Goal: Task Accomplishment & Management: Use online tool/utility

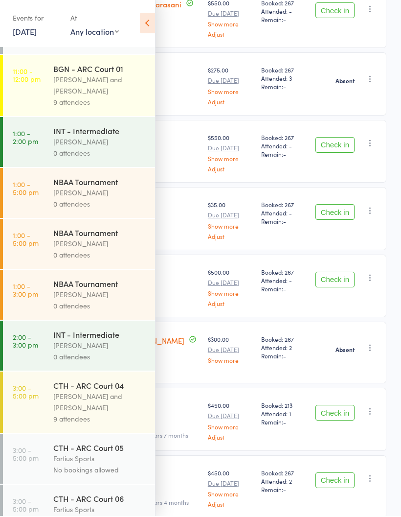
scroll to position [236, 0]
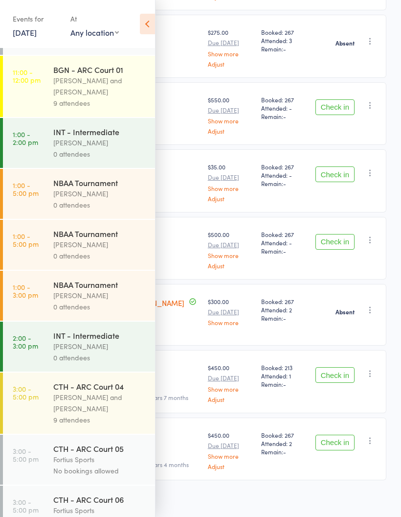
click at [79, 414] on div "[PERSON_NAME] and [PERSON_NAME]" at bounding box center [100, 403] width 94 height 23
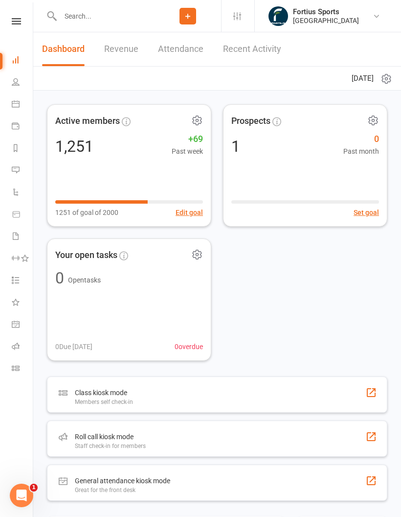
click at [118, 12] on input "text" at bounding box center [105, 16] width 97 height 14
click at [98, 16] on input "text" at bounding box center [105, 16] width 97 height 14
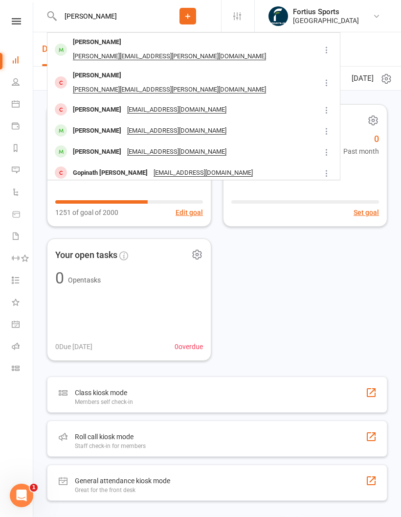
type input "Dhatri"
click at [94, 44] on div "Dhatri Sama" at bounding box center [97, 42] width 54 height 14
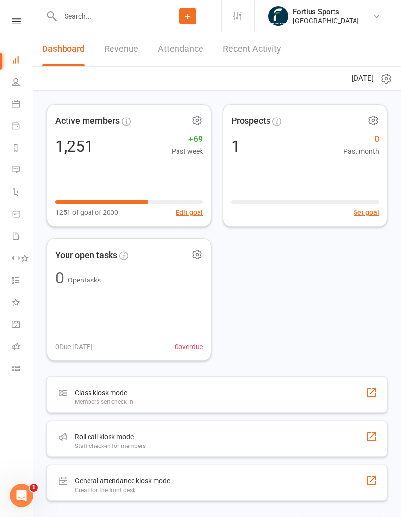
click at [20, 345] on link "Roll call" at bounding box center [23, 347] width 22 height 22
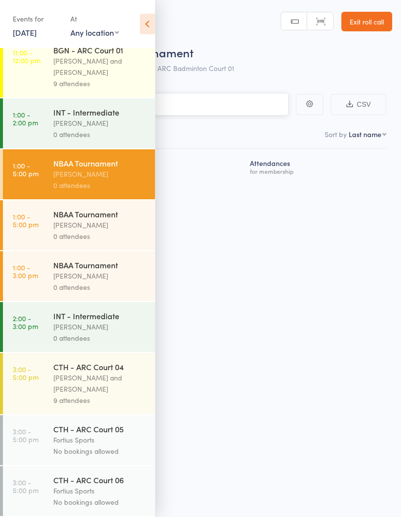
scroll to position [625, 0]
click at [81, 391] on div "[PERSON_NAME] and [PERSON_NAME]" at bounding box center [100, 383] width 94 height 23
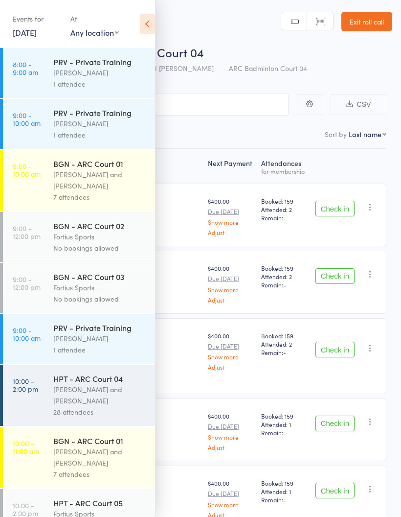
click at [153, 29] on icon at bounding box center [147, 24] width 15 height 21
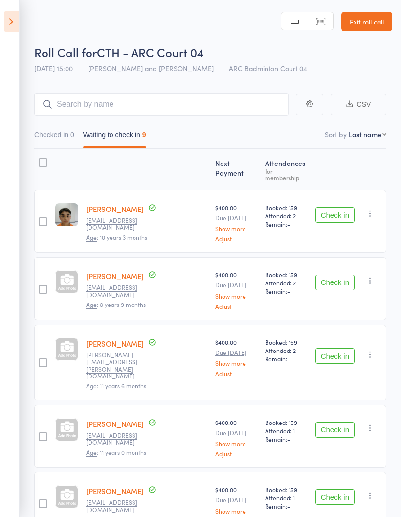
click at [65, 137] on button "Checked in 0" at bounding box center [54, 137] width 40 height 23
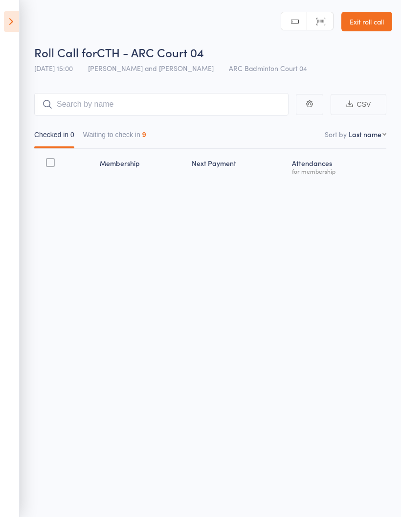
click at [140, 140] on button "Waiting to check in 9" at bounding box center [114, 137] width 63 height 23
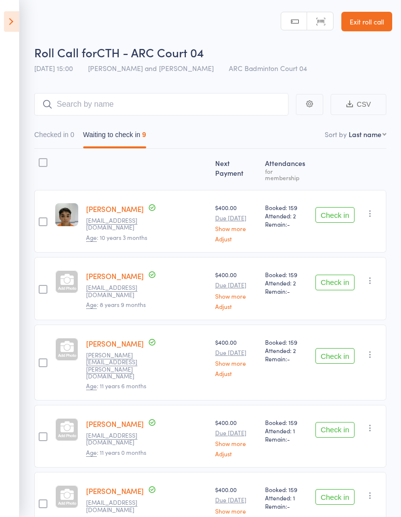
click at [333, 212] on button "Check in" at bounding box center [335, 215] width 39 height 16
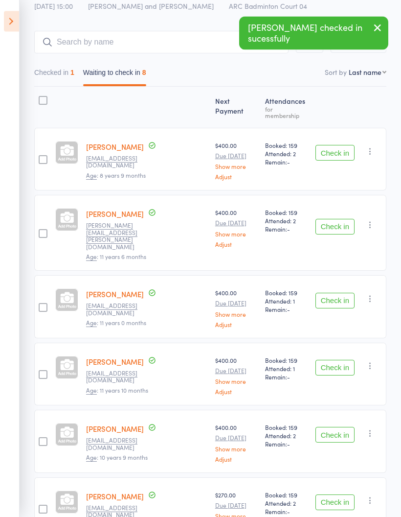
scroll to position [62, 0]
click at [336, 219] on button "Check in" at bounding box center [335, 227] width 39 height 16
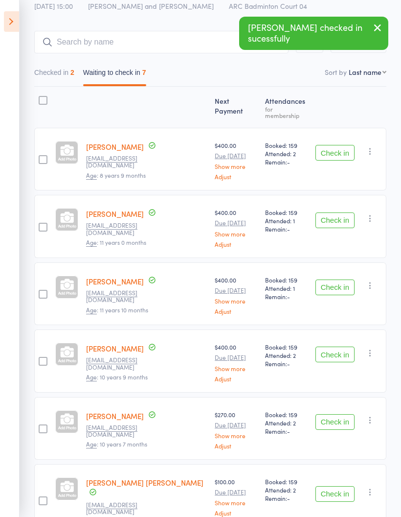
click at [340, 269] on div "Check in Check in Send message Add Note Add Task Add Flag Remove Mark absent" at bounding box center [349, 293] width 75 height 63
click at [345, 285] on button "Check in" at bounding box center [335, 288] width 39 height 16
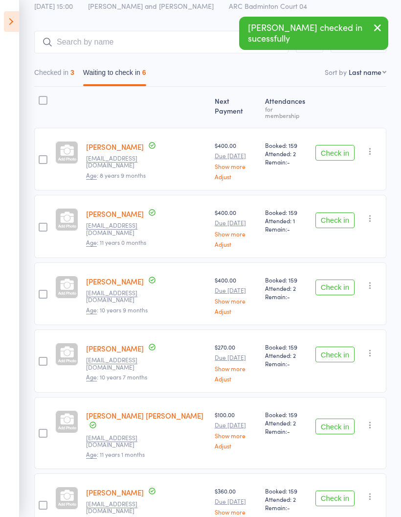
click at [339, 280] on button "Check in" at bounding box center [335, 288] width 39 height 16
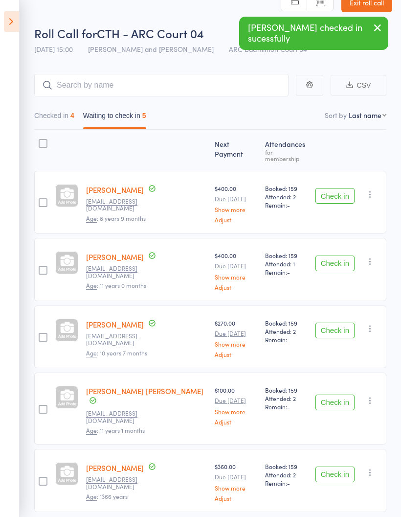
scroll to position [43, 0]
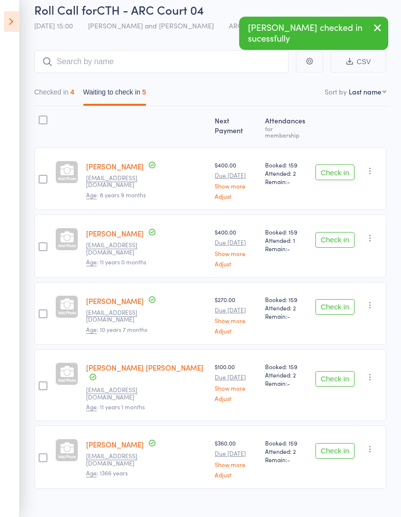
click at [338, 304] on button "Check in" at bounding box center [335, 307] width 39 height 16
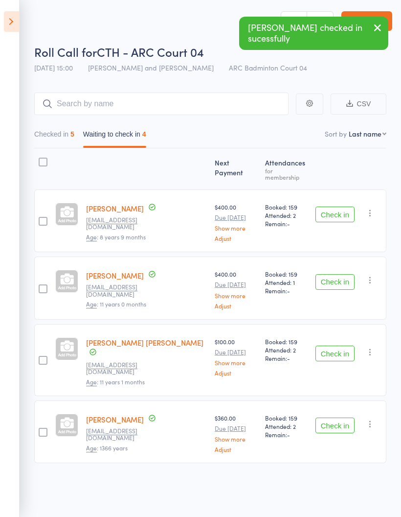
click at [343, 346] on button "Check in" at bounding box center [335, 354] width 39 height 16
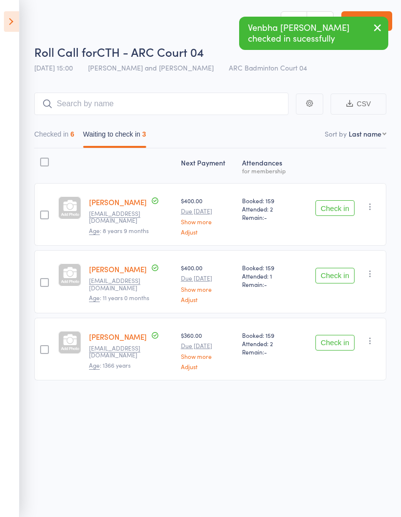
click at [336, 338] on button "Check in" at bounding box center [335, 343] width 39 height 16
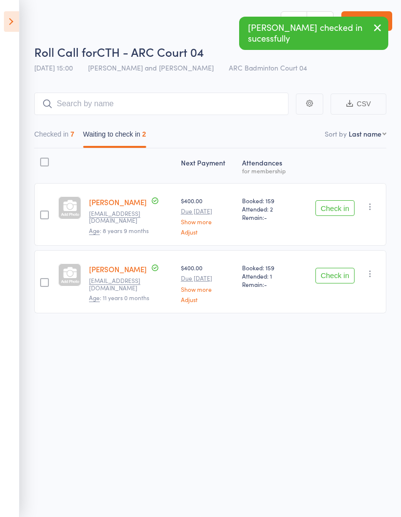
click at [58, 133] on button "Checked in 7" at bounding box center [54, 136] width 40 height 23
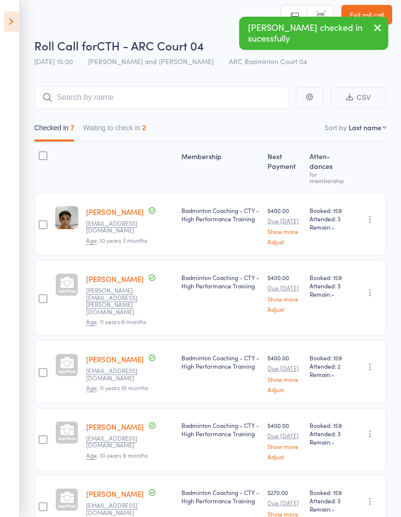
click at [126, 132] on button "Waiting to check in 2" at bounding box center [114, 130] width 63 height 23
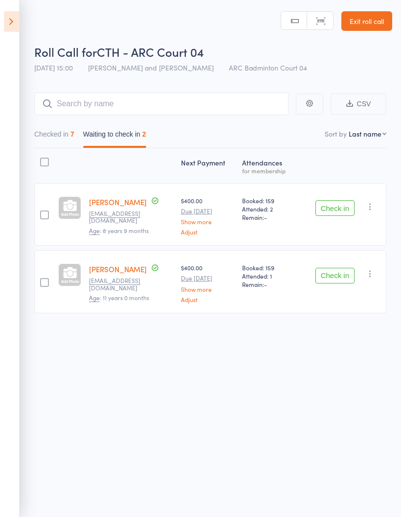
click at [62, 132] on button "Checked in 7" at bounding box center [54, 136] width 40 height 23
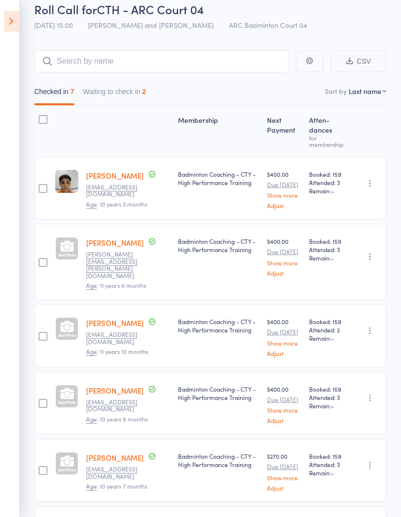
scroll to position [0, 0]
